Goal: Task Accomplishment & Management: Manage account settings

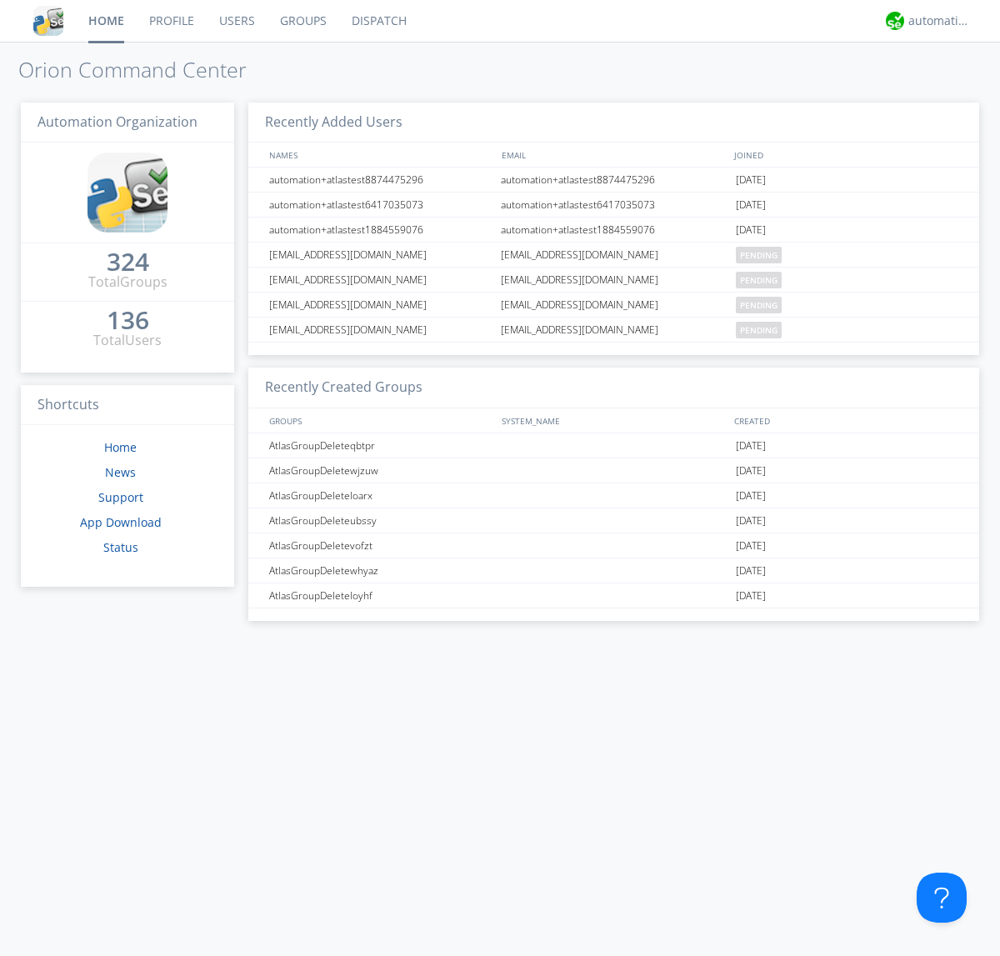
click at [302, 21] on link "Groups" at bounding box center [303, 21] width 72 height 42
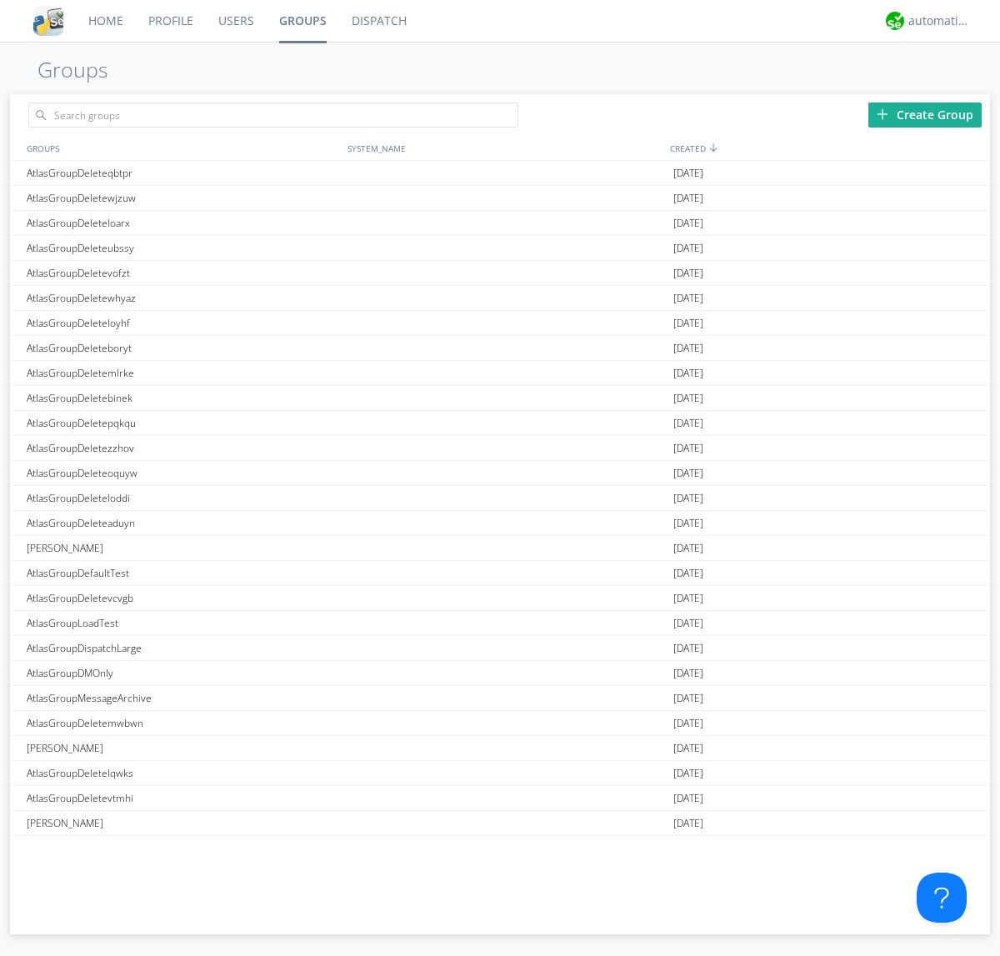
click at [925, 114] on div "Create Group" at bounding box center [924, 114] width 113 height 25
click at [302, 21] on link "Groups" at bounding box center [303, 21] width 72 height 42
type input "AtlasGroupDeleteamwcm"
click at [235, 21] on link "Users" at bounding box center [236, 21] width 61 height 42
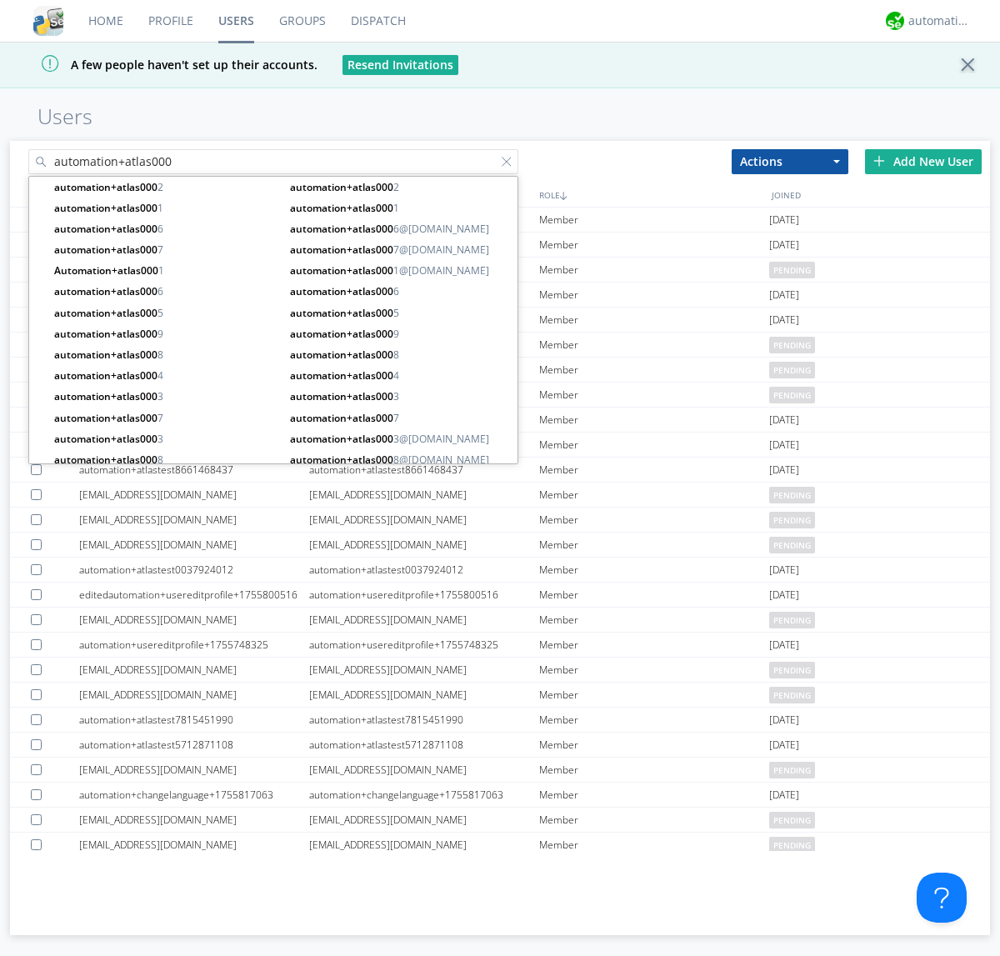
type input "automation+atlas000"
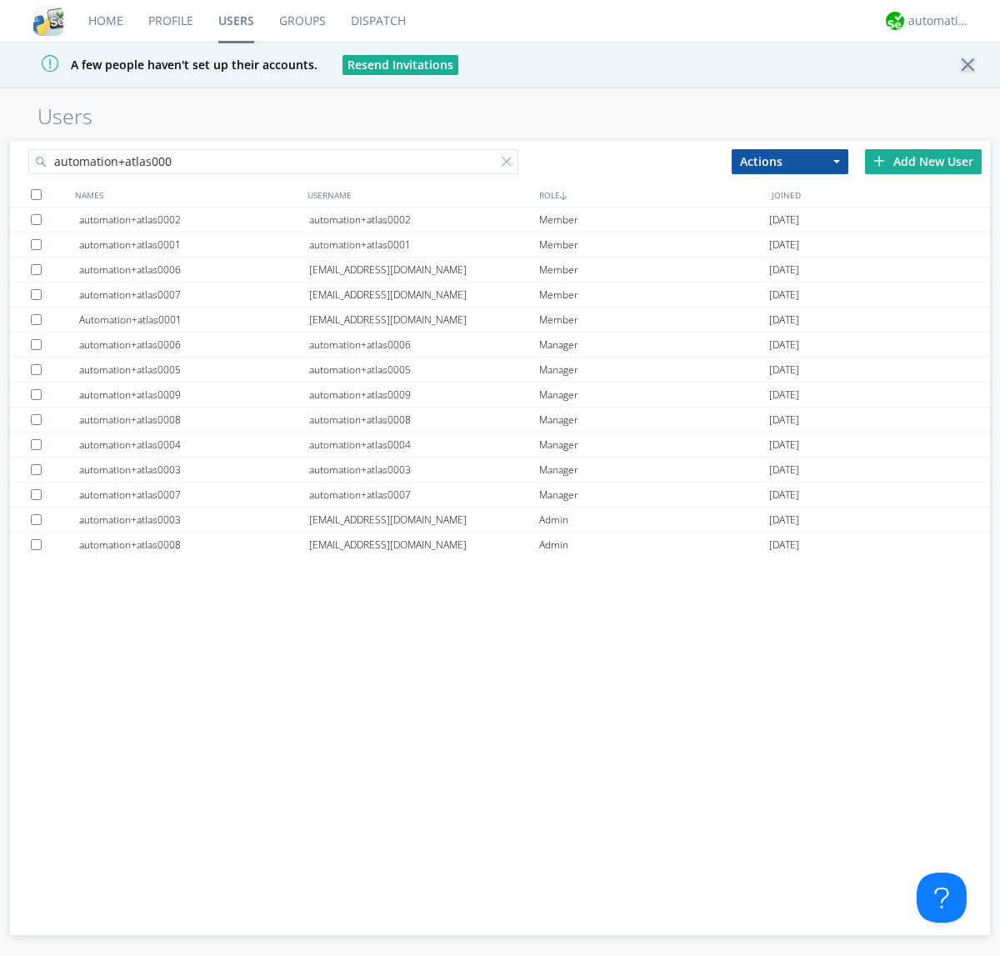
click at [36, 194] on div at bounding box center [36, 194] width 11 height 11
click at [790, 161] on button "Actions" at bounding box center [789, 161] width 117 height 25
click at [0, 0] on link "Add to Group" at bounding box center [0, 0] width 0 height 0
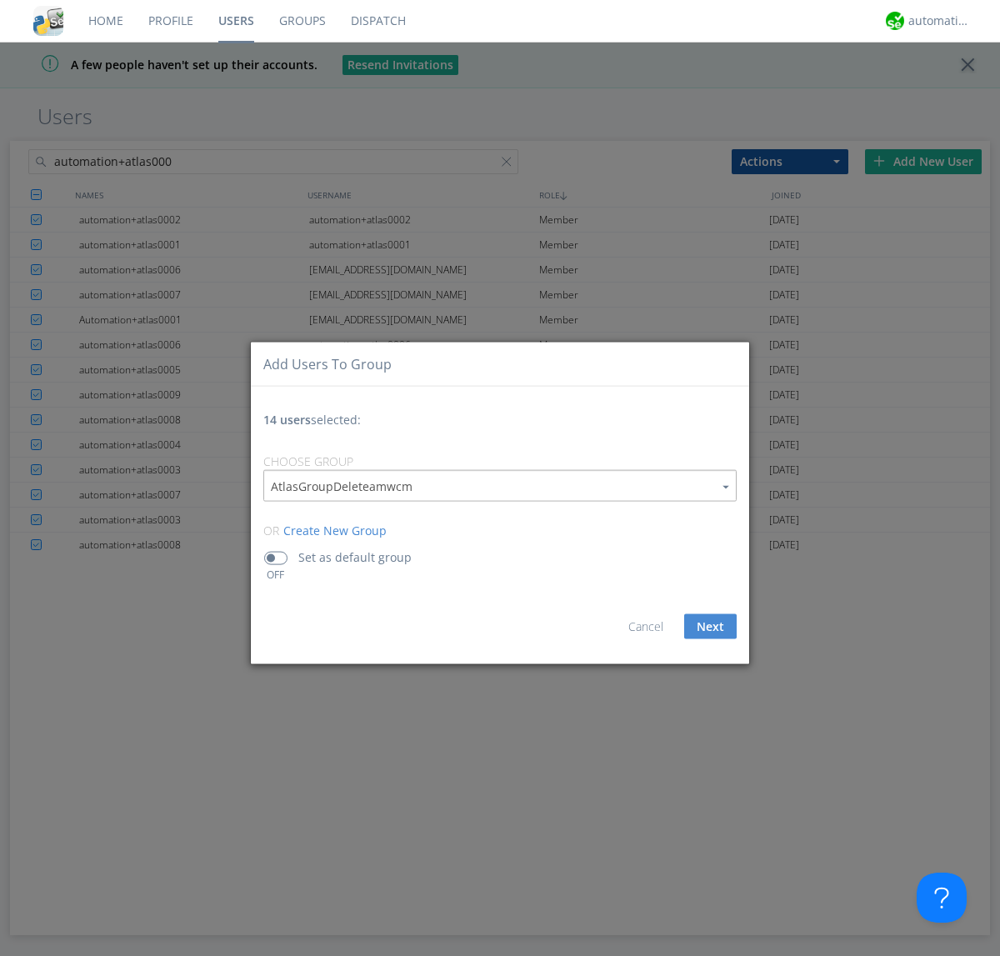
click at [710, 626] on button "Next" at bounding box center [710, 626] width 52 height 25
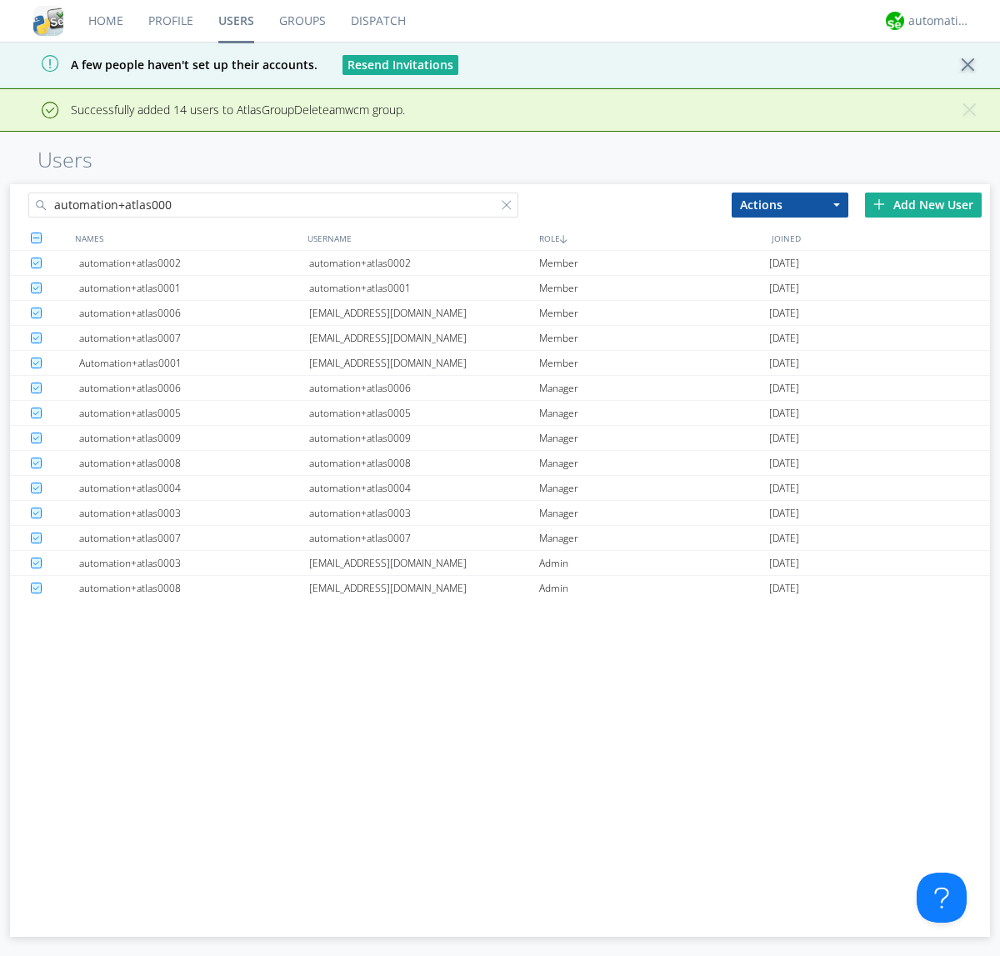
click at [302, 21] on link "Groups" at bounding box center [303, 21] width 72 height 42
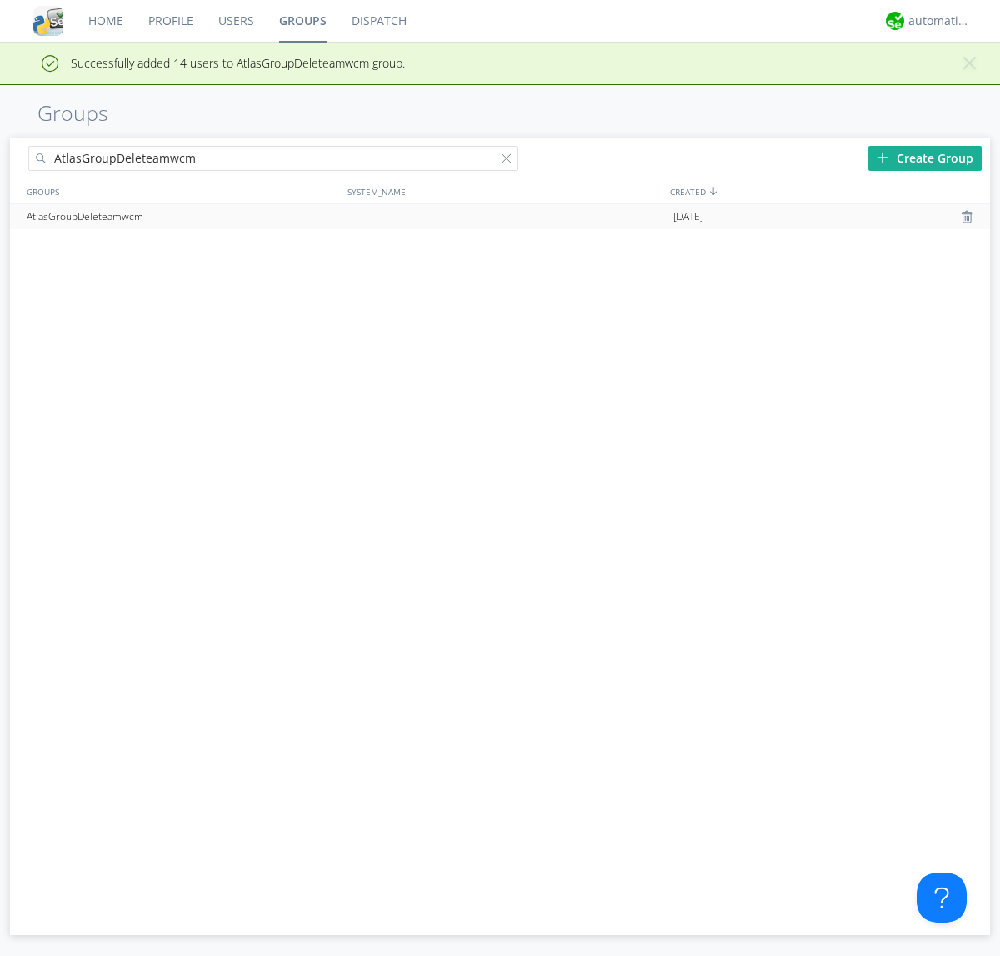
type input "AtlasGroupDeleteamwcm"
click at [968, 217] on div at bounding box center [969, 216] width 17 height 13
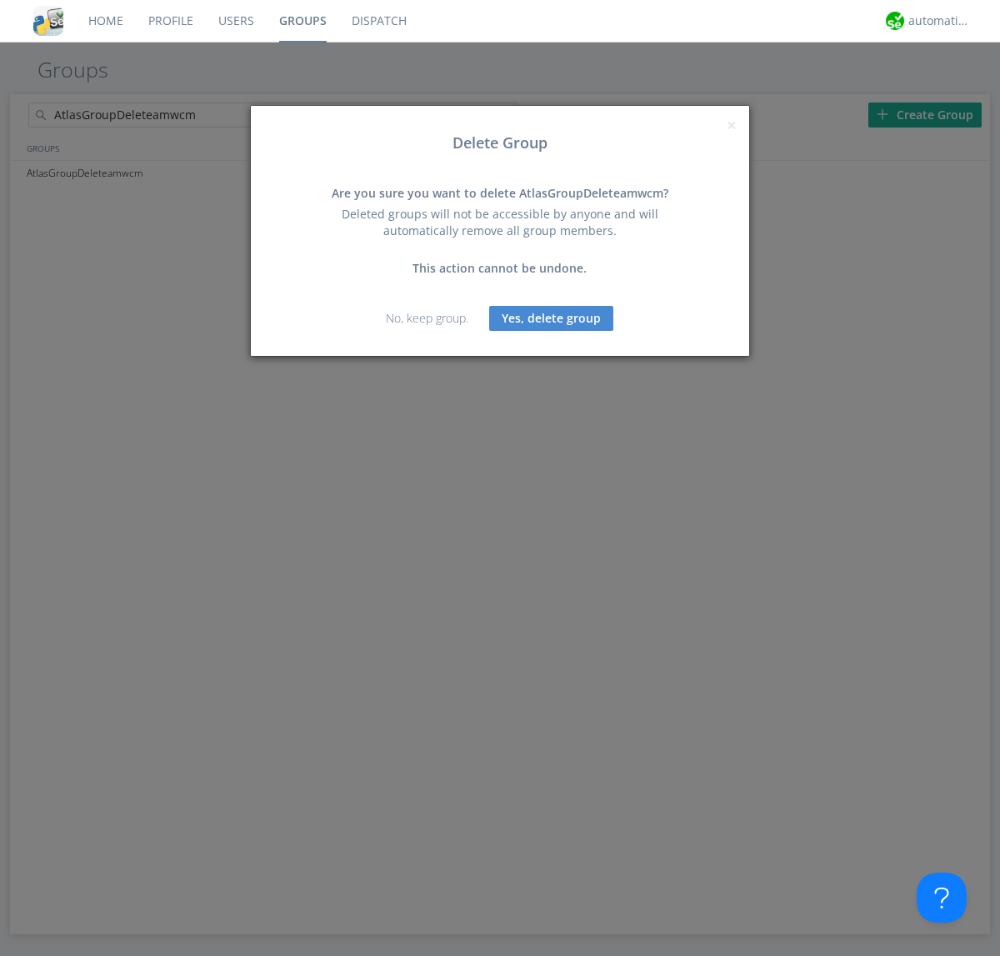
click at [551, 317] on button "Yes, delete group" at bounding box center [551, 318] width 124 height 25
